Goal: Communication & Community: Participate in discussion

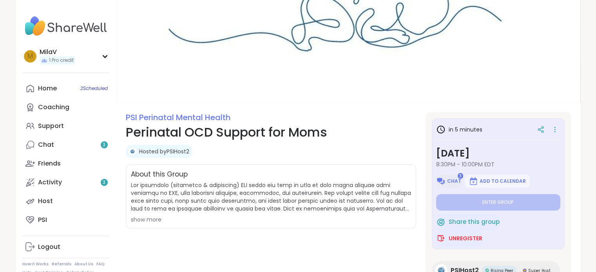
click at [444, 182] on img at bounding box center [440, 181] width 9 height 9
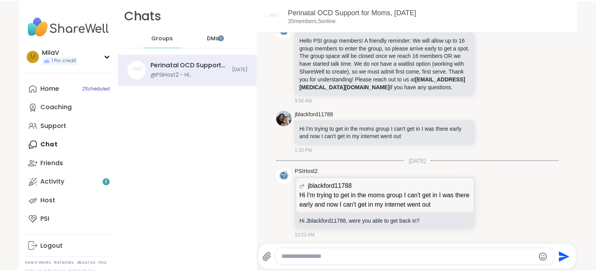
scroll to position [41, 0]
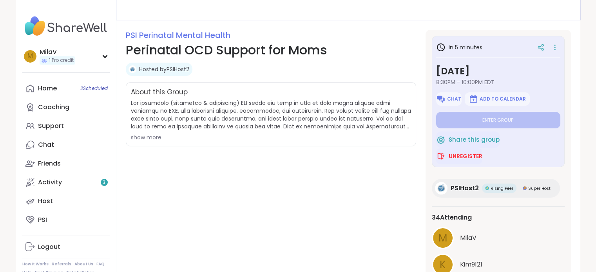
scroll to position [78, 0]
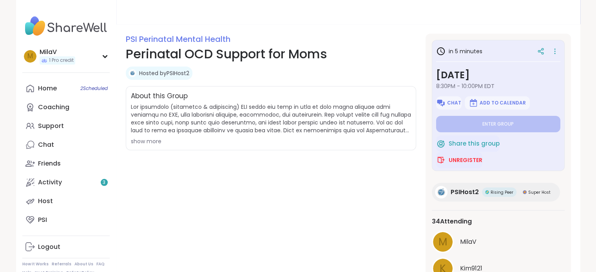
click at [143, 141] on div "show more" at bounding box center [271, 142] width 280 height 8
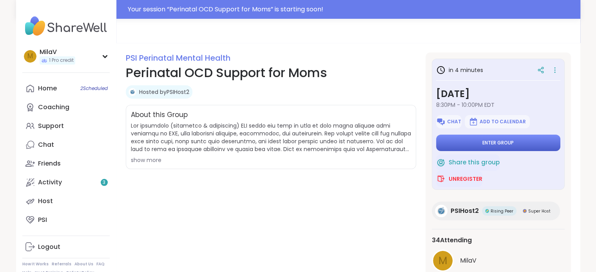
click at [513, 138] on button "Enter group" at bounding box center [498, 143] width 124 height 16
